Goal: Check status: Check status

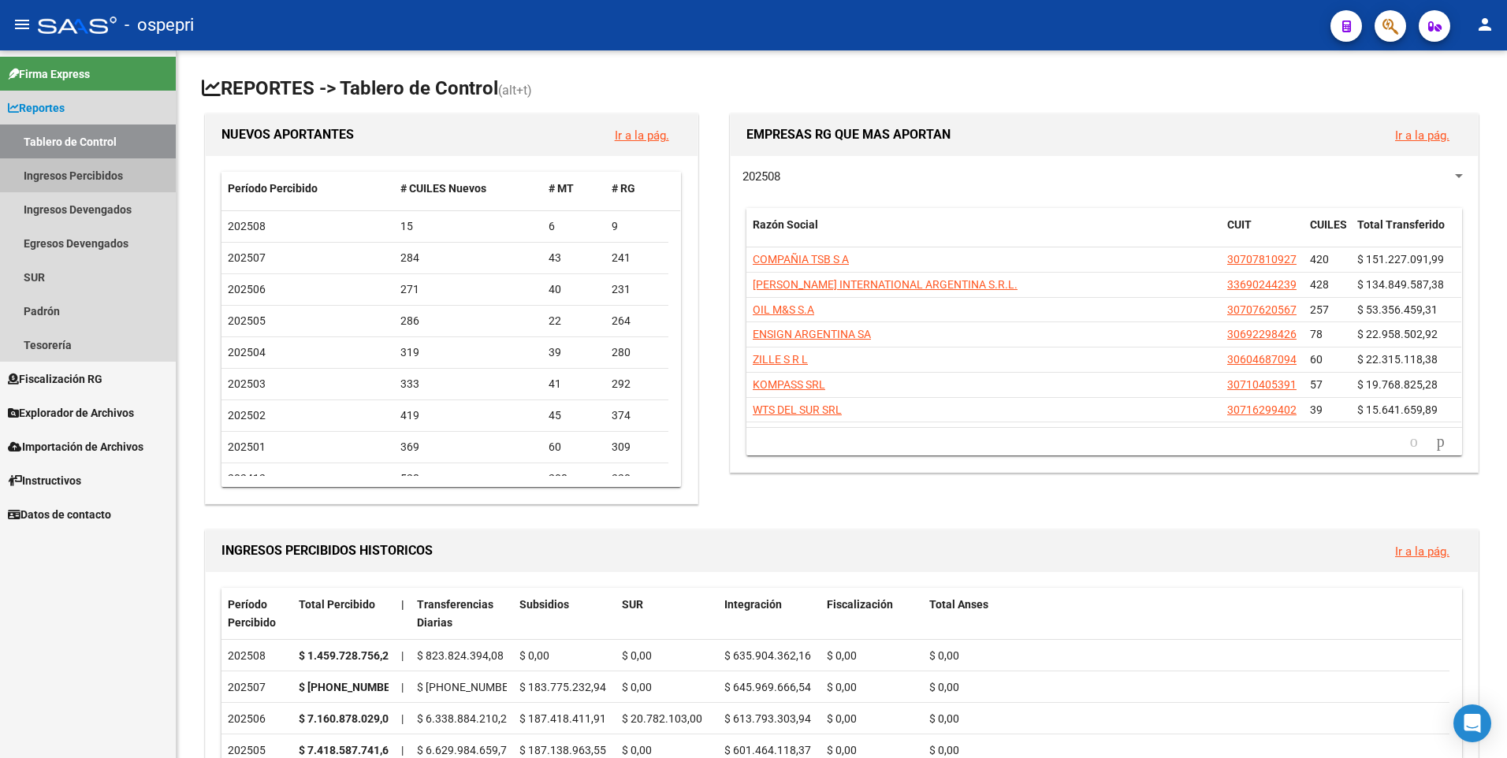
click at [68, 175] on link "Ingresos Percibidos" at bounding box center [88, 175] width 176 height 34
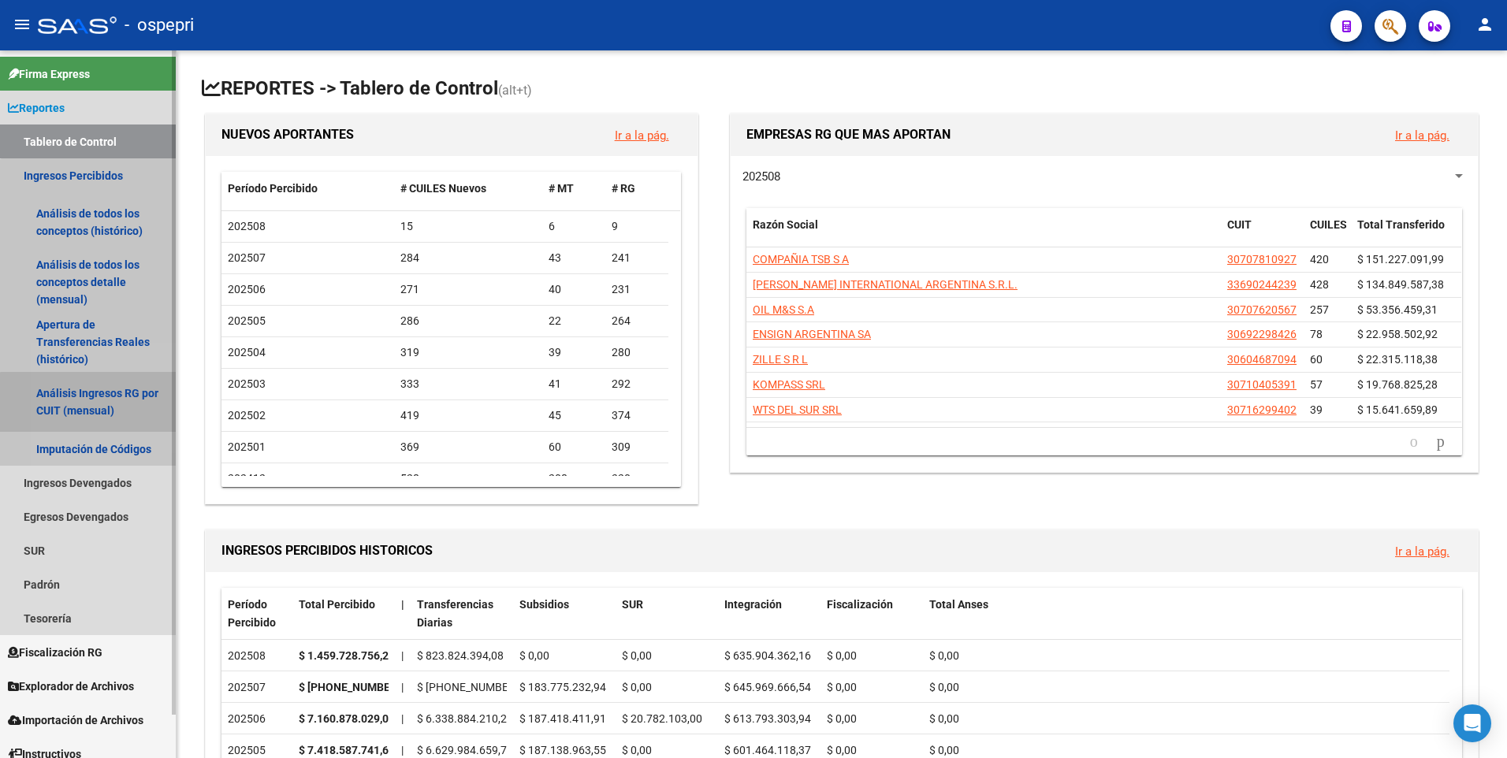
click at [93, 405] on link "Análisis Ingresos RG por CUIT (mensual)" at bounding box center [88, 402] width 176 height 60
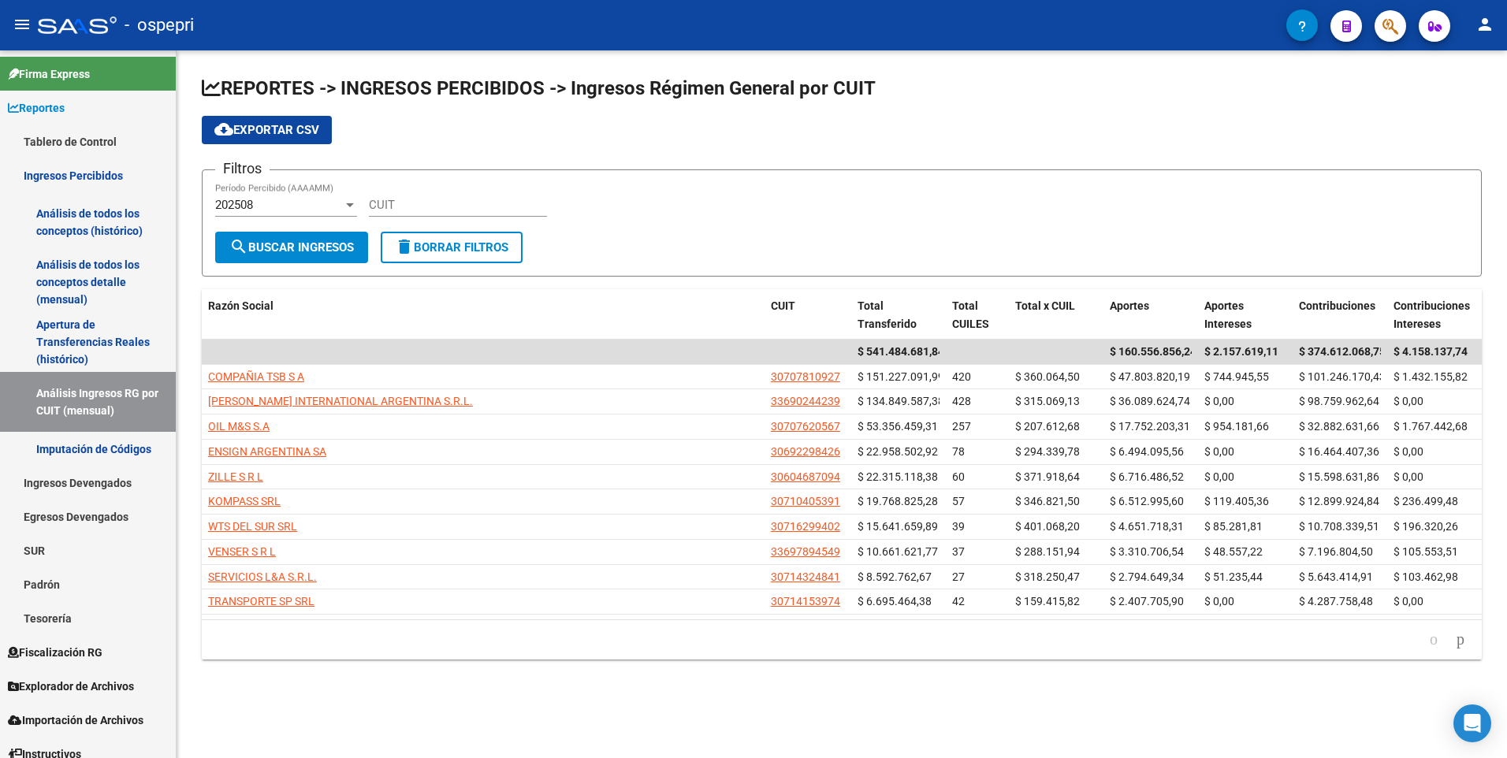
click at [400, 192] on div "CUIT" at bounding box center [458, 200] width 178 height 34
click at [400, 214] on div "CUIT" at bounding box center [458, 200] width 178 height 34
paste input "30-64837080-2"
type input "30-64837080-2"
click at [285, 217] on div "202508 Período Percibido (AAAAMM)" at bounding box center [286, 207] width 142 height 49
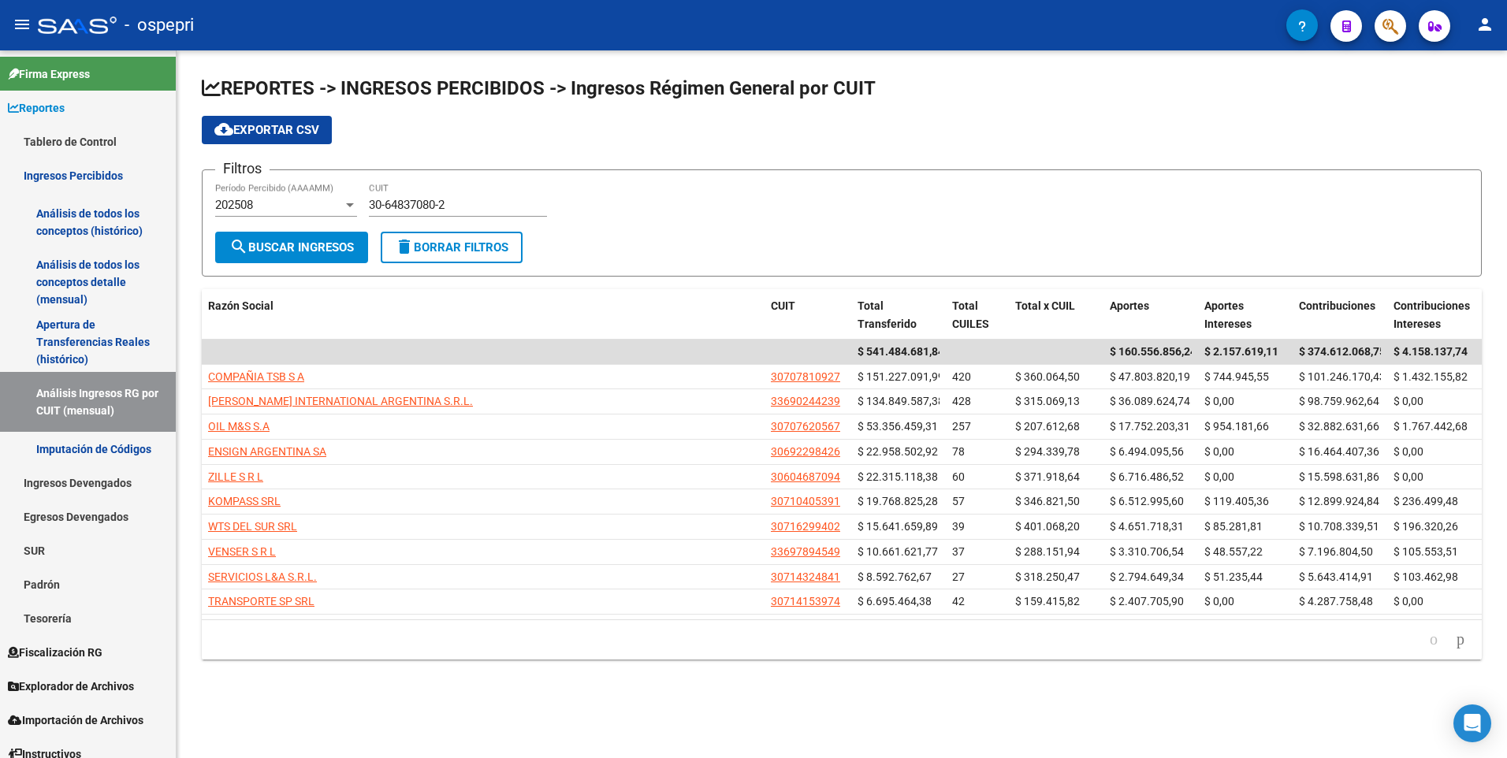
click at [296, 209] on div "202508" at bounding box center [279, 205] width 128 height 14
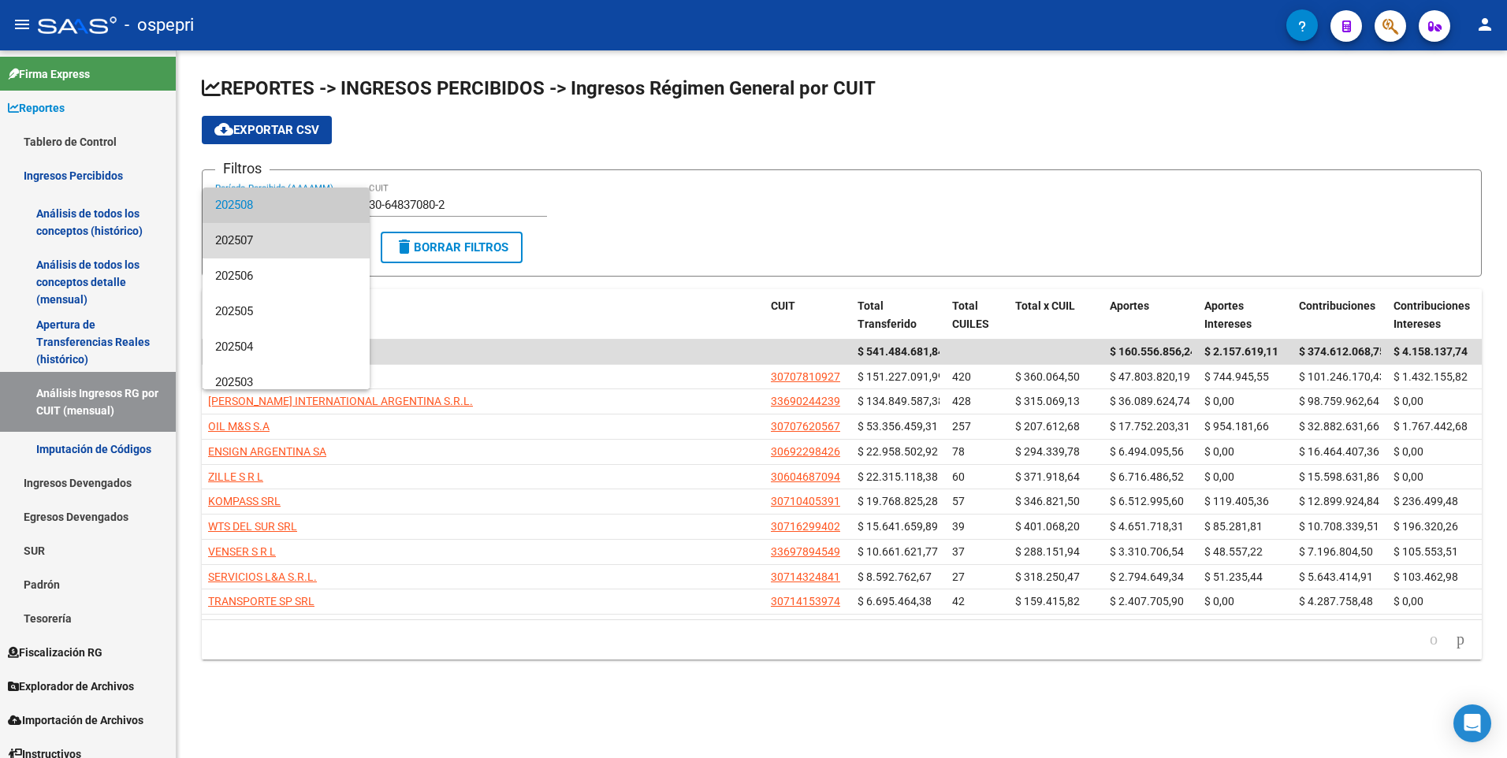
click at [287, 242] on span "202507" at bounding box center [286, 240] width 142 height 35
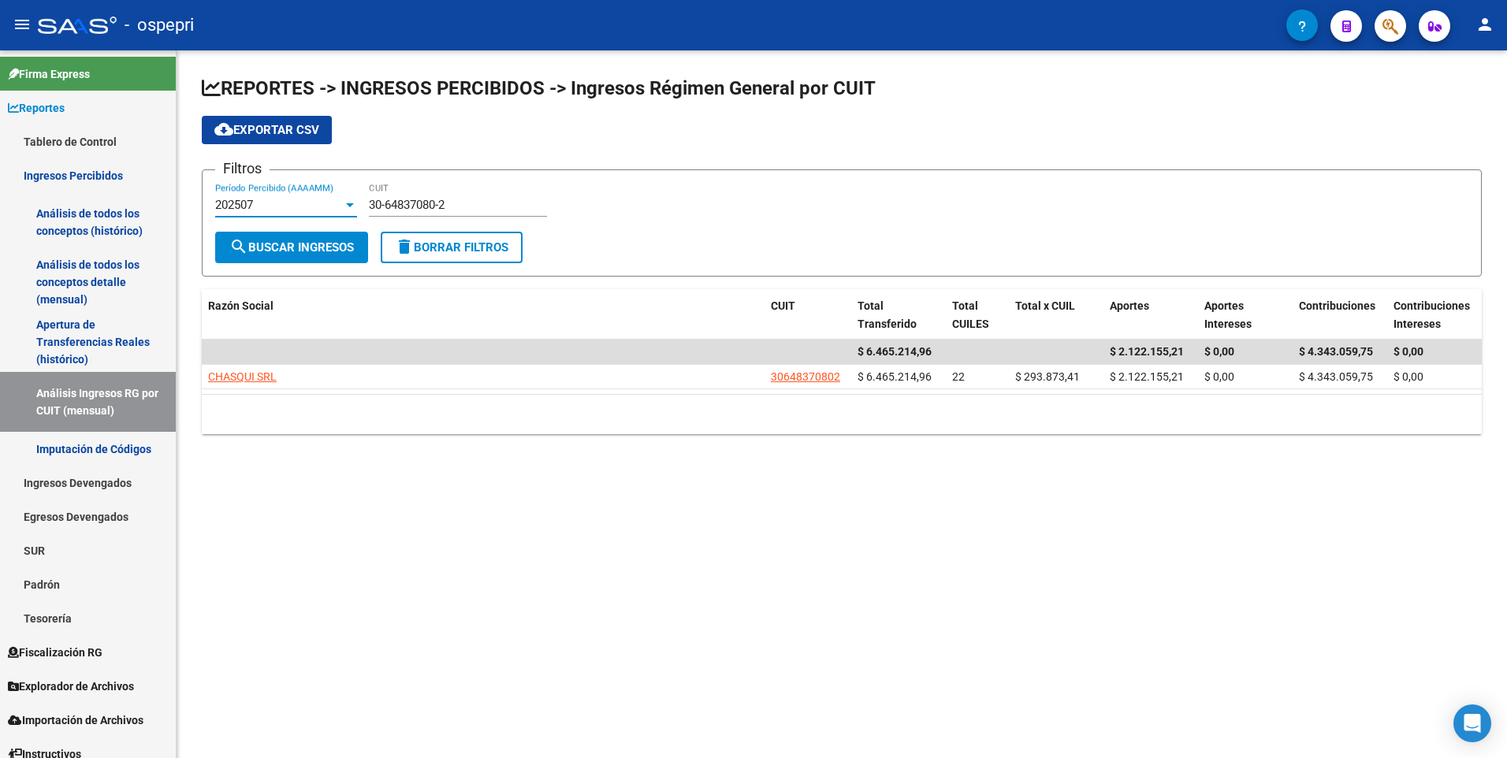
click at [286, 247] on span "search Buscar Ingresos" at bounding box center [291, 247] width 125 height 14
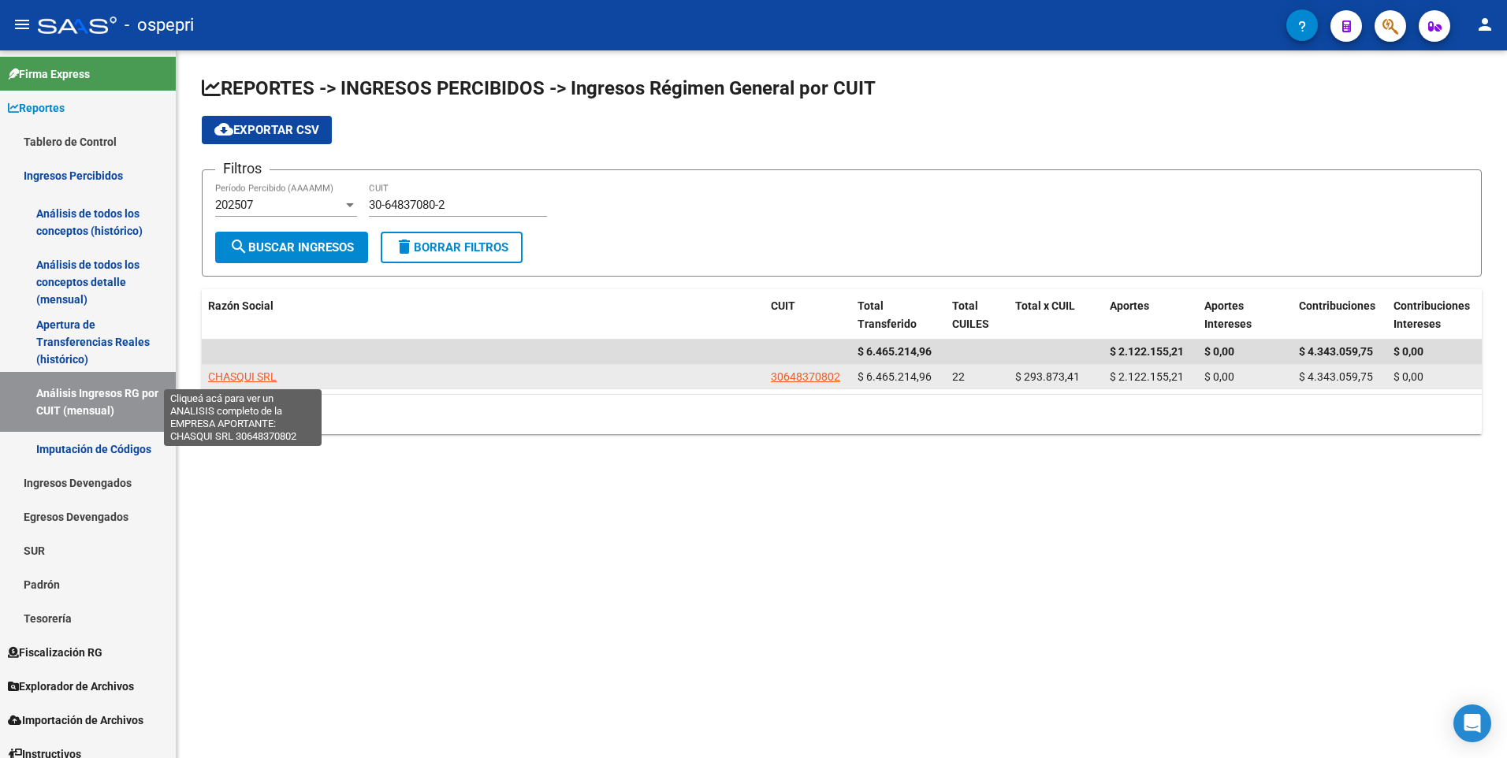
click at [231, 380] on span "CHASQUI SRL" at bounding box center [242, 377] width 69 height 13
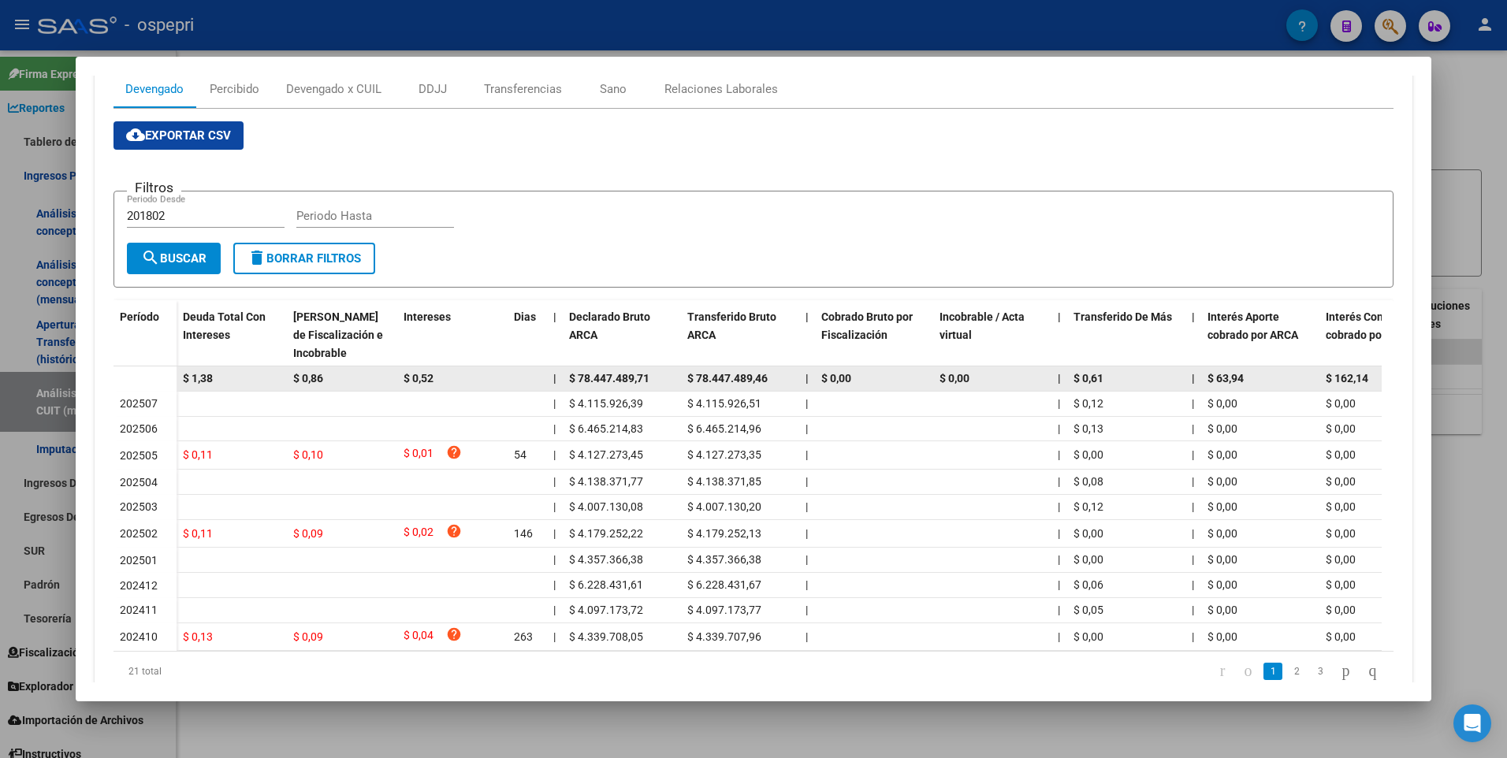
scroll to position [237, 0]
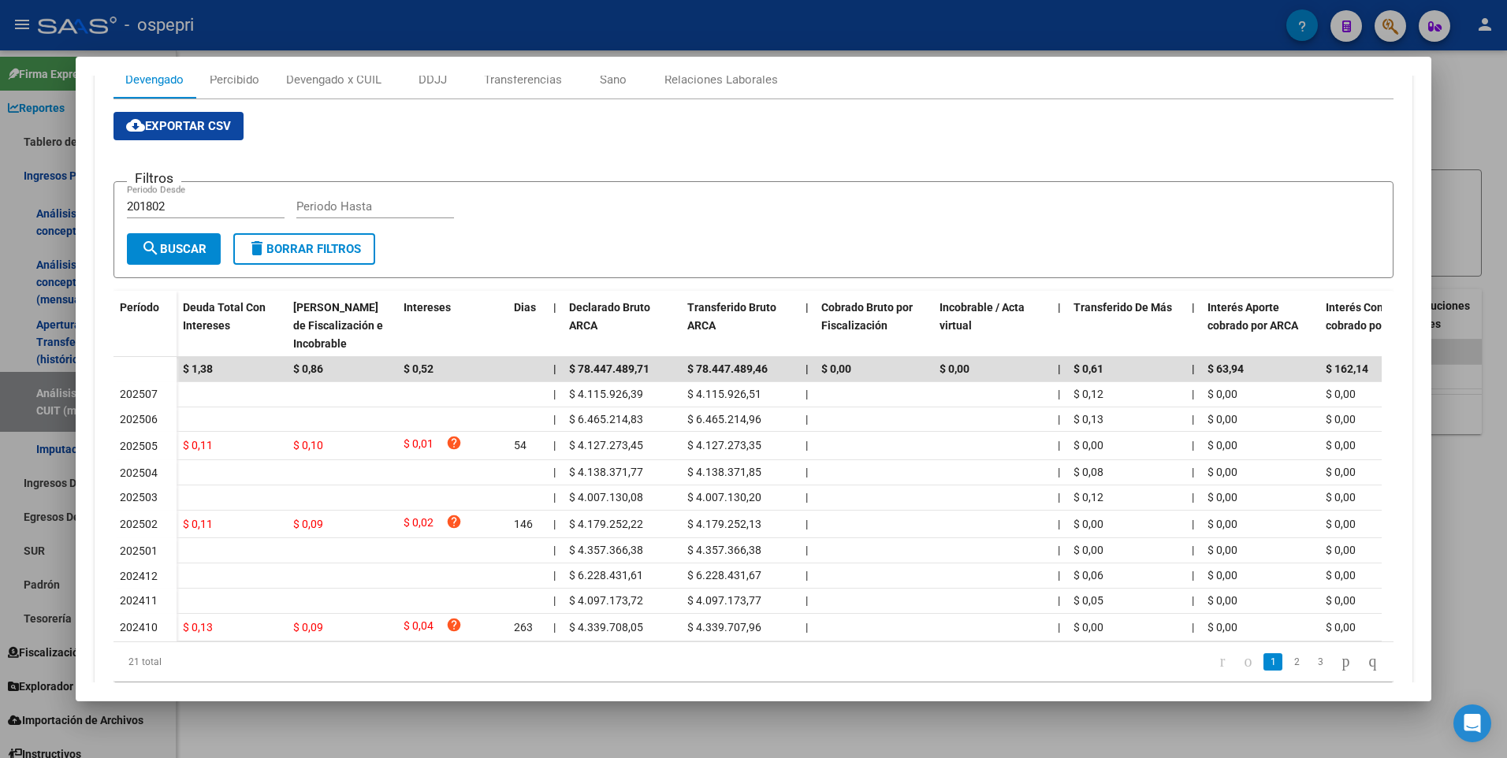
click at [1271, 170] on app-list-header "Filtros 201802 Periodo Desde Periodo Hasta search Buscar delete Borrar Filtros" at bounding box center [754, 217] width 1281 height 122
click at [1443, 129] on div at bounding box center [753, 379] width 1507 height 758
